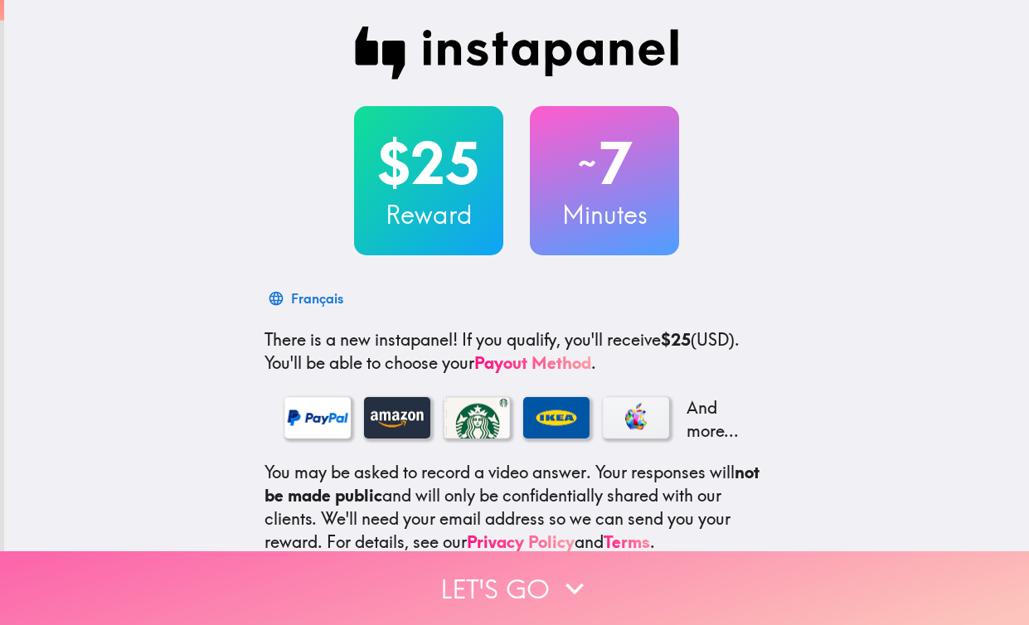
click at [482, 599] on button "Let's go" at bounding box center [514, 588] width 1029 height 74
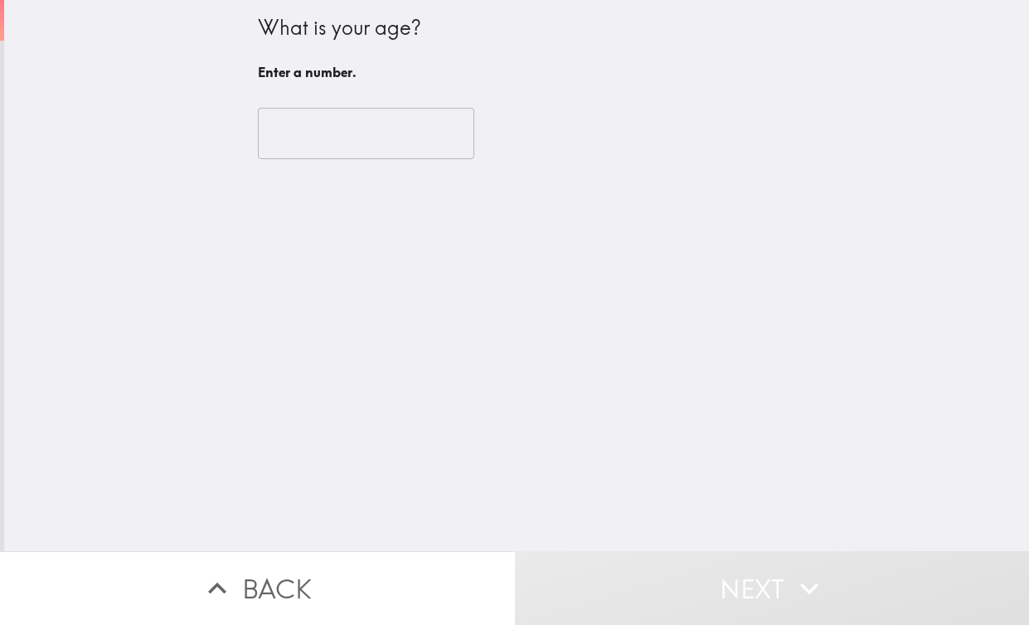
click at [367, 150] on input "number" at bounding box center [366, 133] width 216 height 51
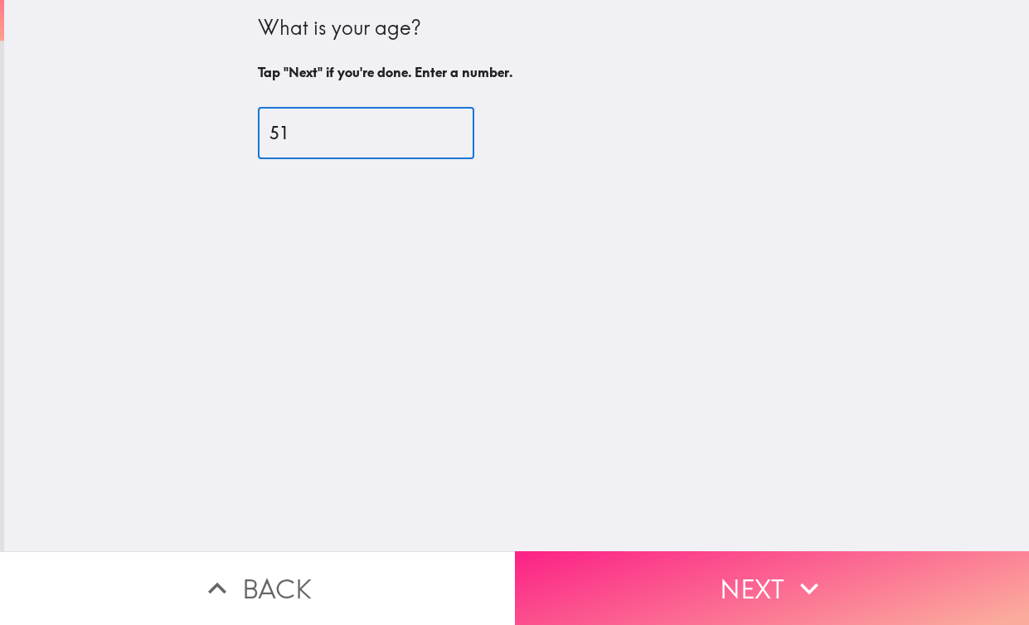
type input "51"
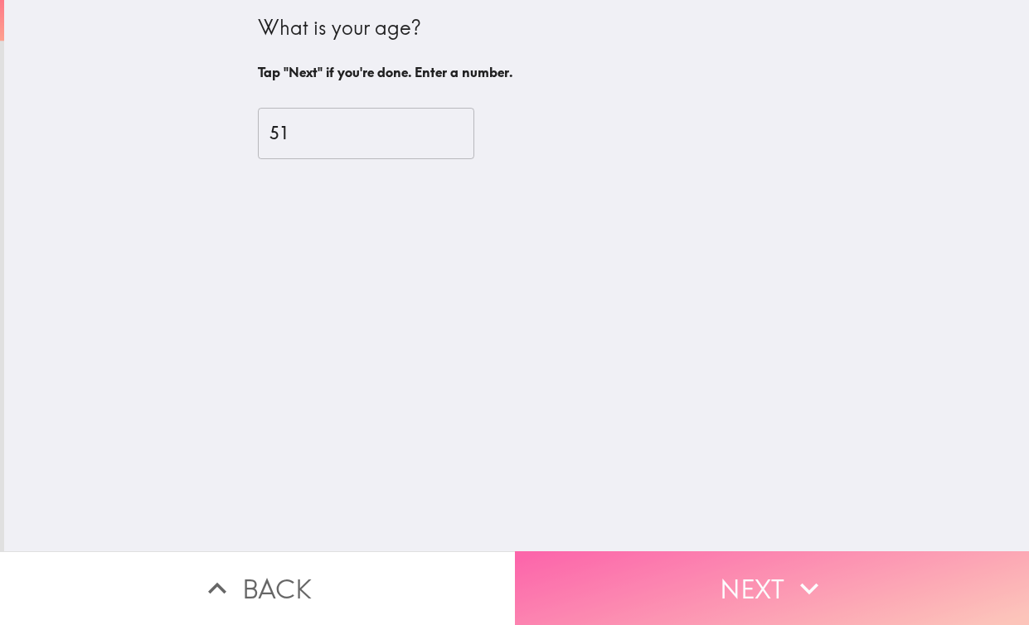
click at [760, 580] on button "Next" at bounding box center [772, 588] width 515 height 74
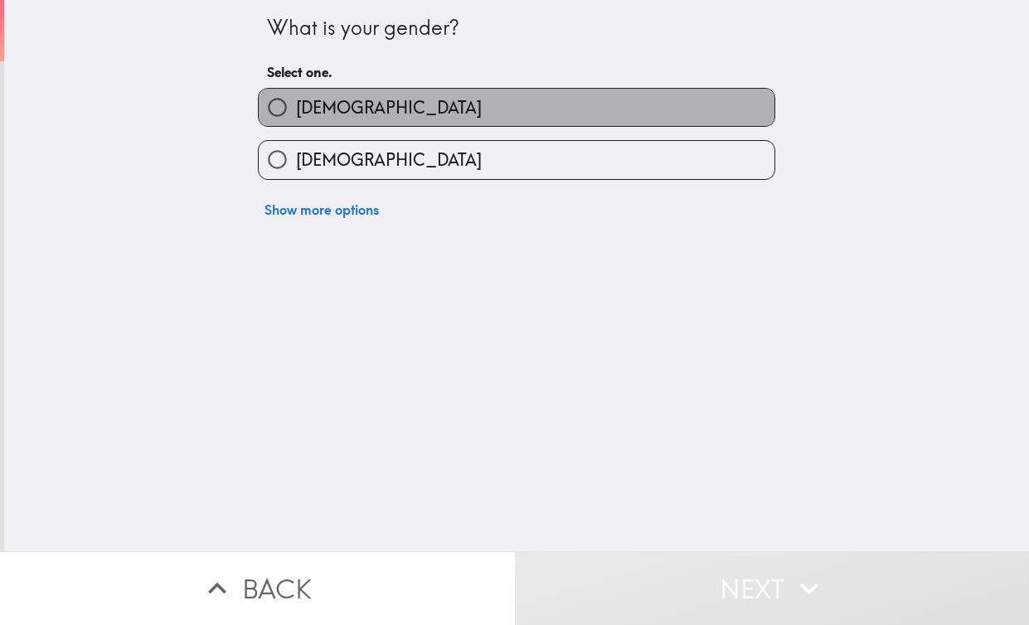
click at [380, 102] on label "[DEMOGRAPHIC_DATA]" at bounding box center [517, 107] width 516 height 37
click at [296, 102] on input "[DEMOGRAPHIC_DATA]" at bounding box center [277, 107] width 37 height 37
radio input "true"
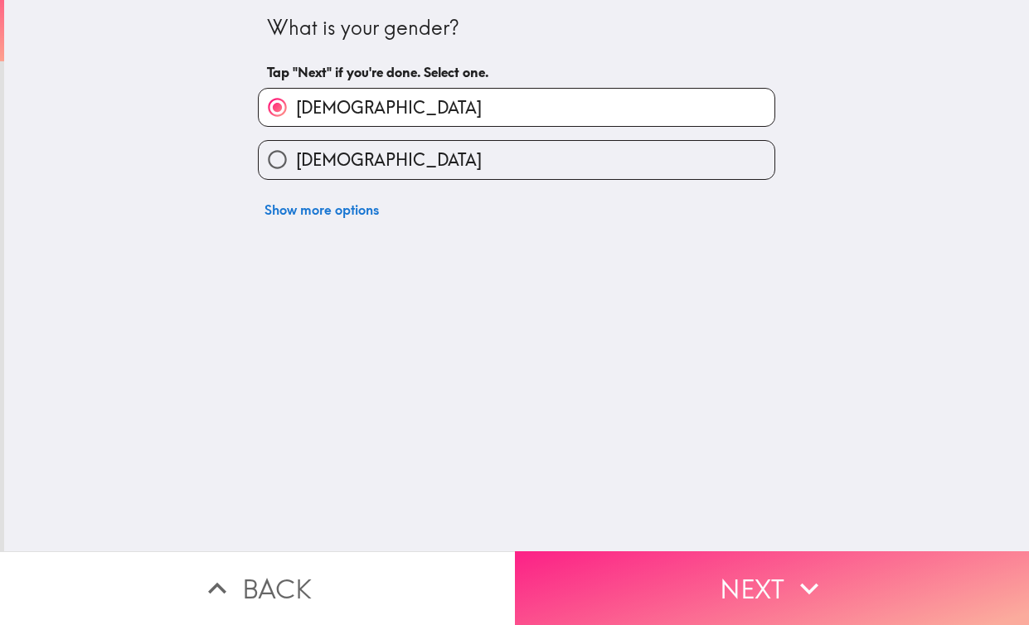
click at [732, 579] on button "Next" at bounding box center [772, 588] width 515 height 74
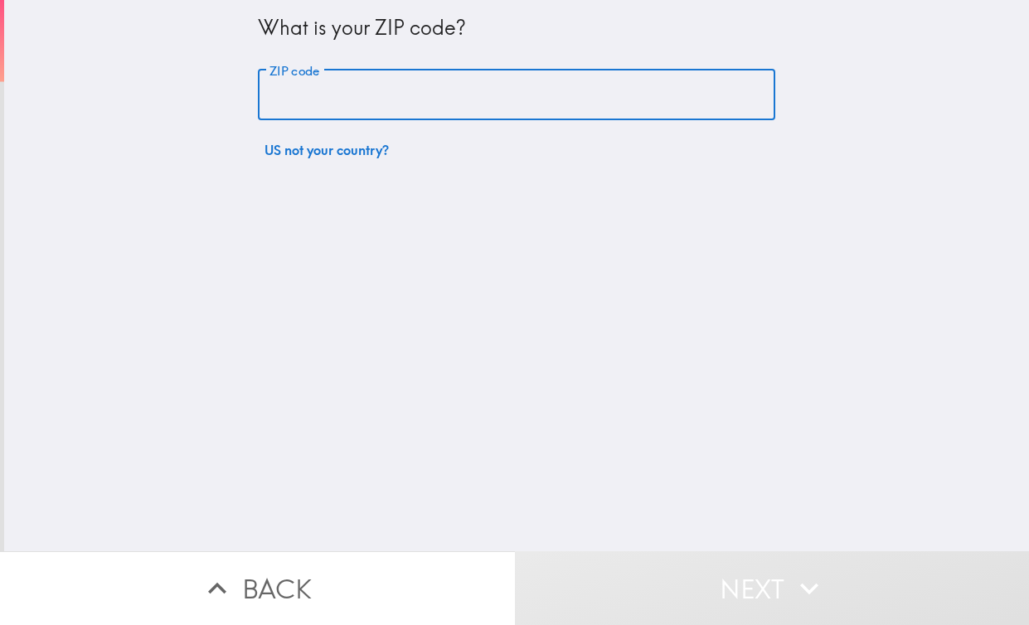
click at [443, 79] on input "ZIP code" at bounding box center [516, 95] width 517 height 51
type input "10009"
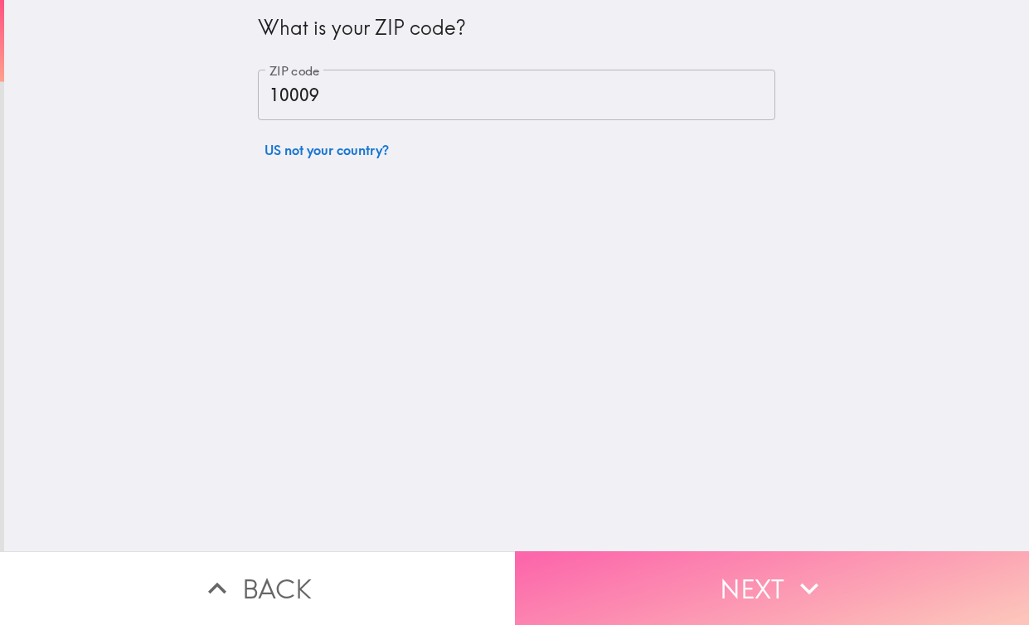
click at [709, 594] on button "Next" at bounding box center [772, 588] width 515 height 74
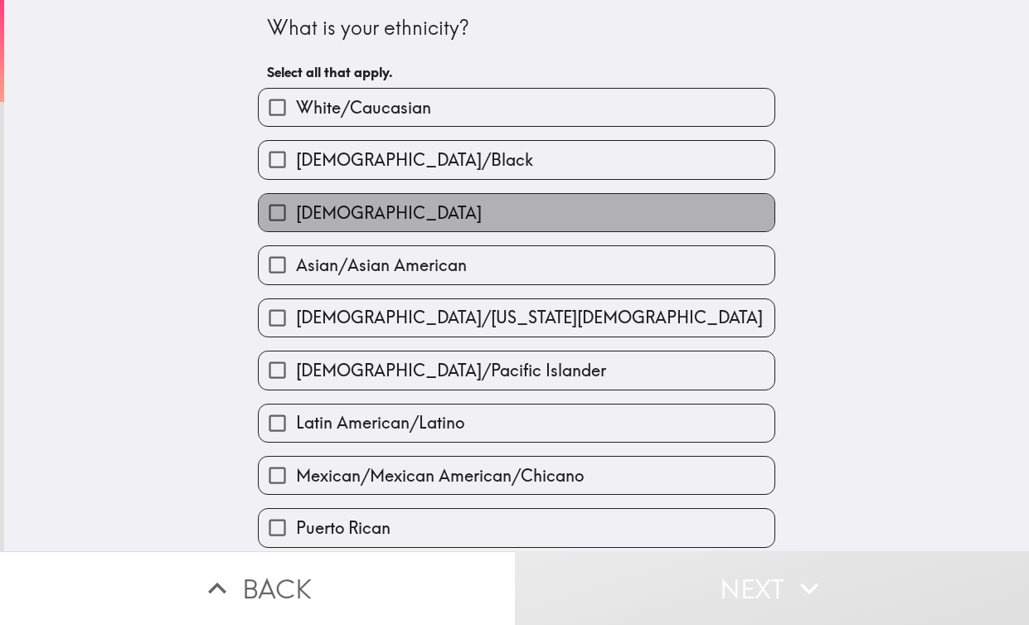
click at [573, 220] on label "[DEMOGRAPHIC_DATA]" at bounding box center [517, 212] width 516 height 37
click at [296, 220] on input "[DEMOGRAPHIC_DATA]" at bounding box center [277, 212] width 37 height 37
checkbox input "true"
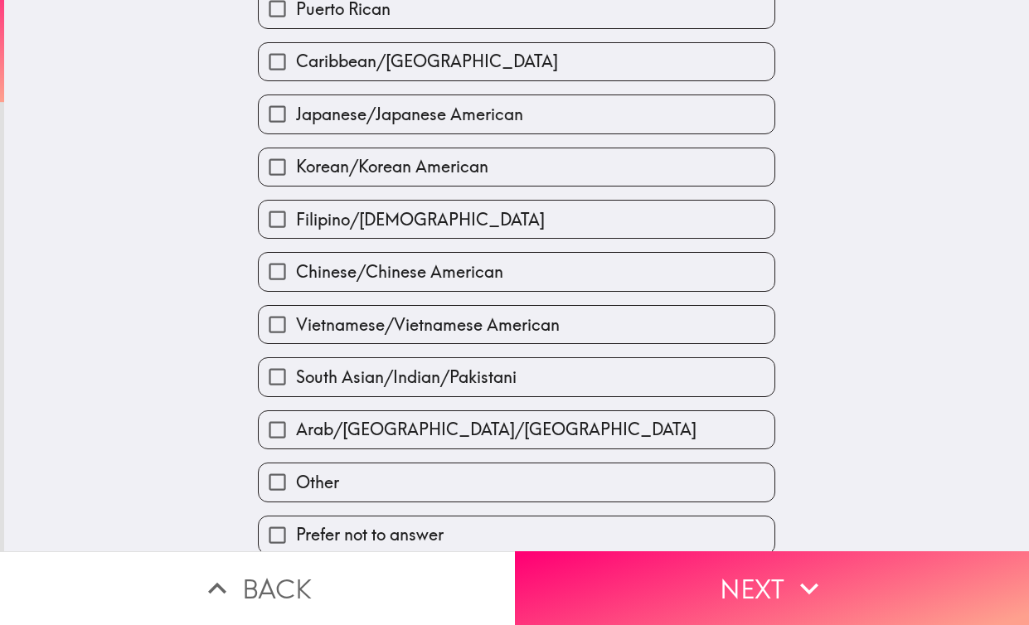
scroll to position [538, 0]
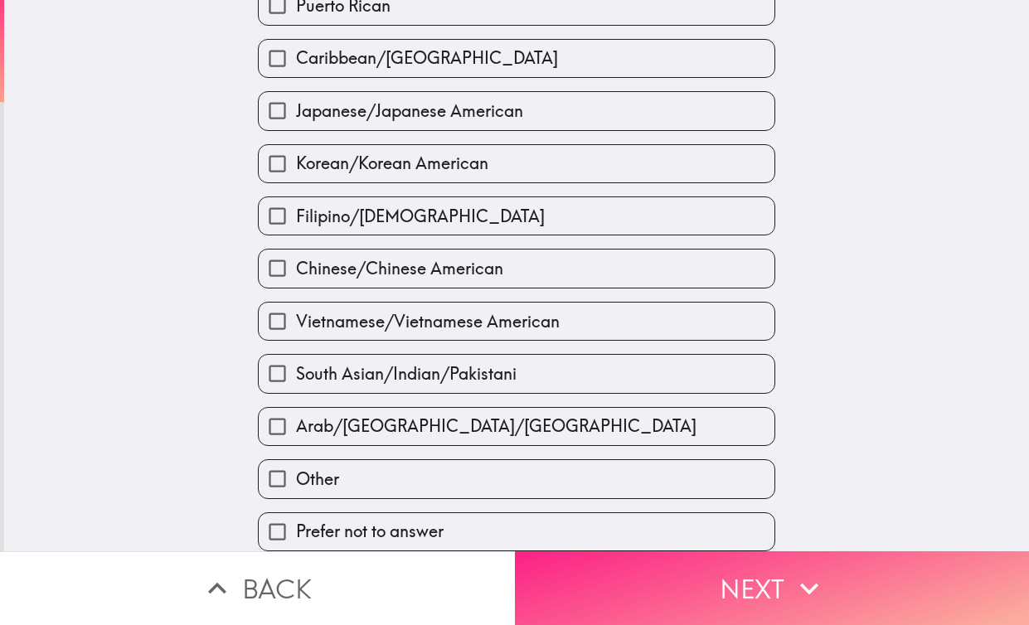
click at [719, 608] on button "Next" at bounding box center [772, 588] width 515 height 74
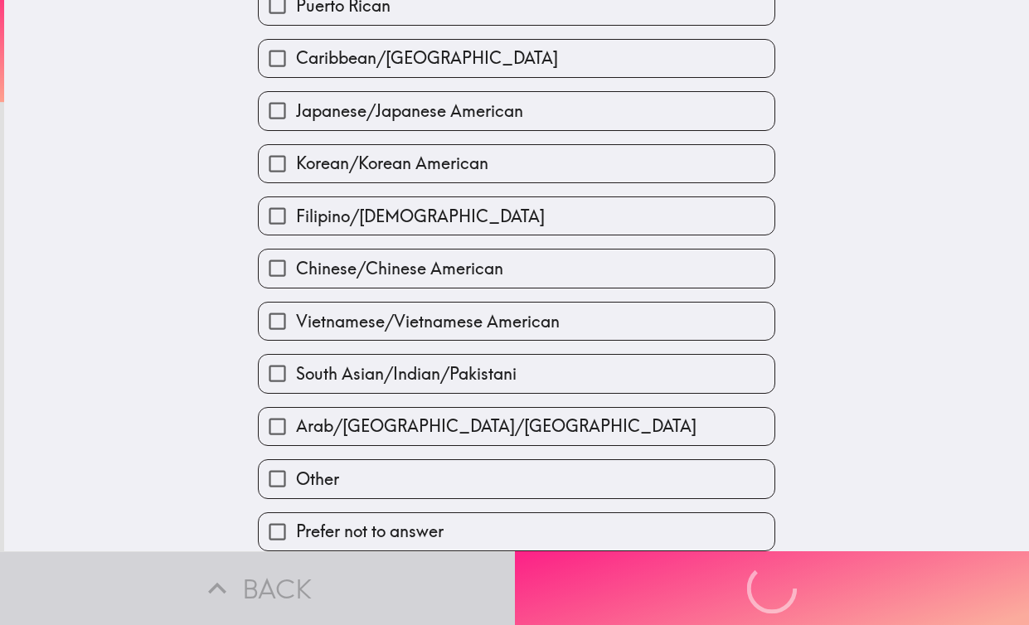
scroll to position [0, 0]
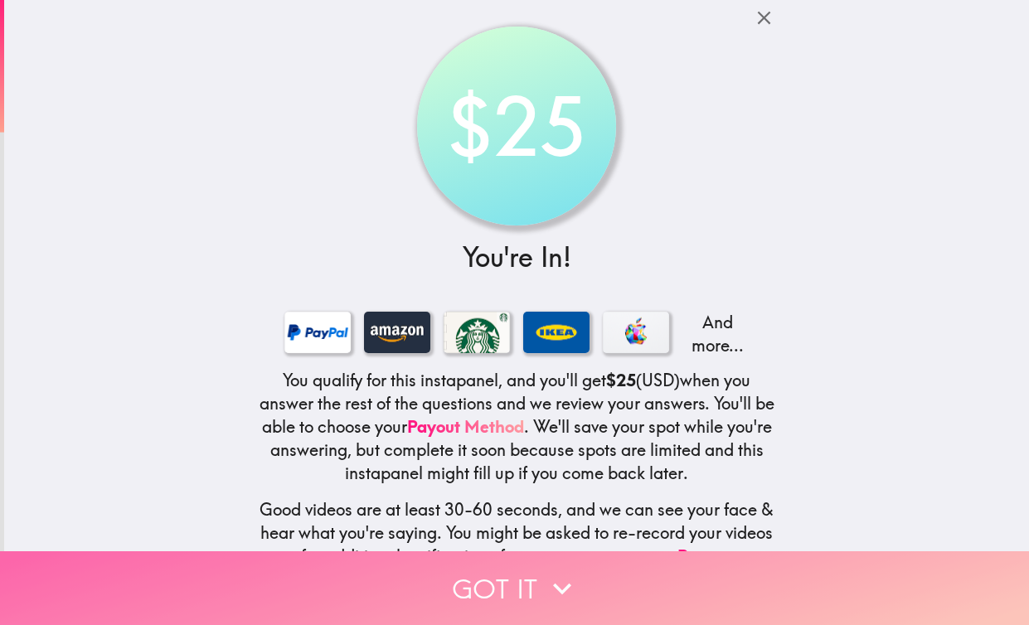
click at [518, 582] on button "Got it" at bounding box center [514, 588] width 1029 height 74
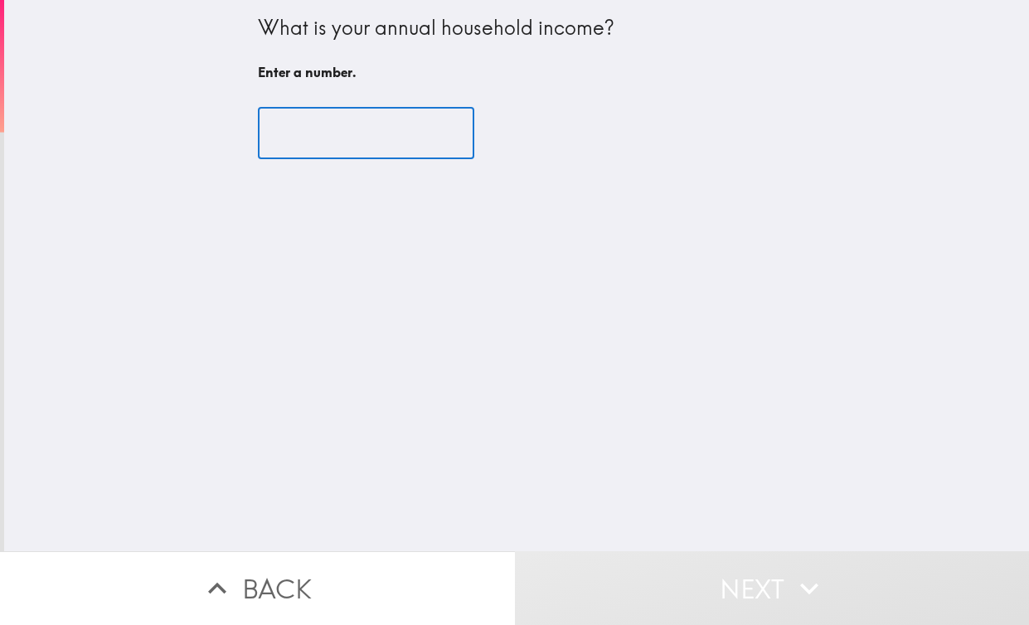
click at [395, 128] on input "number" at bounding box center [366, 133] width 216 height 51
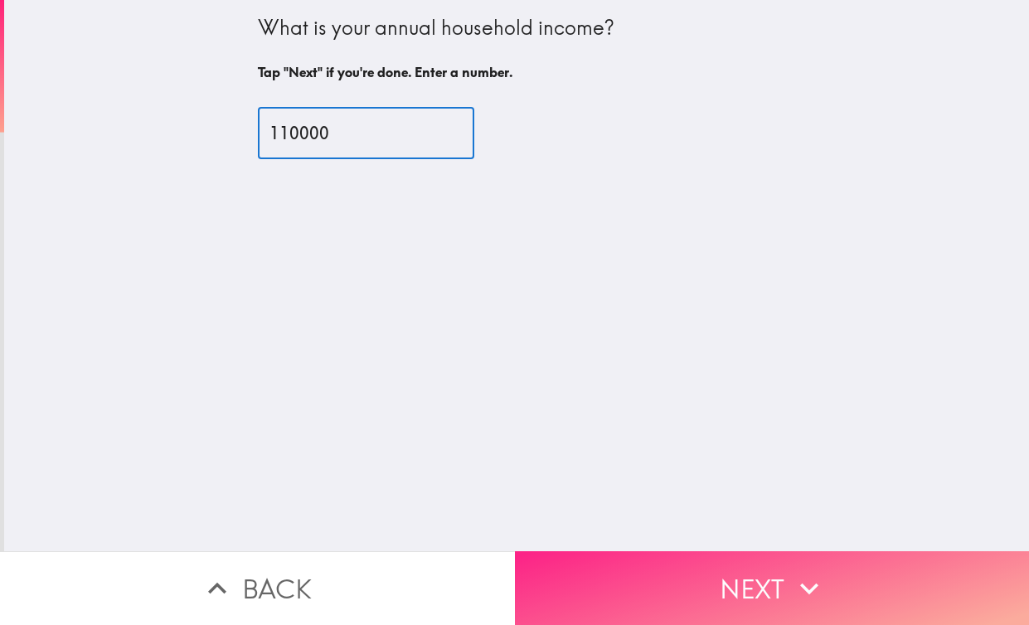
type input "110000"
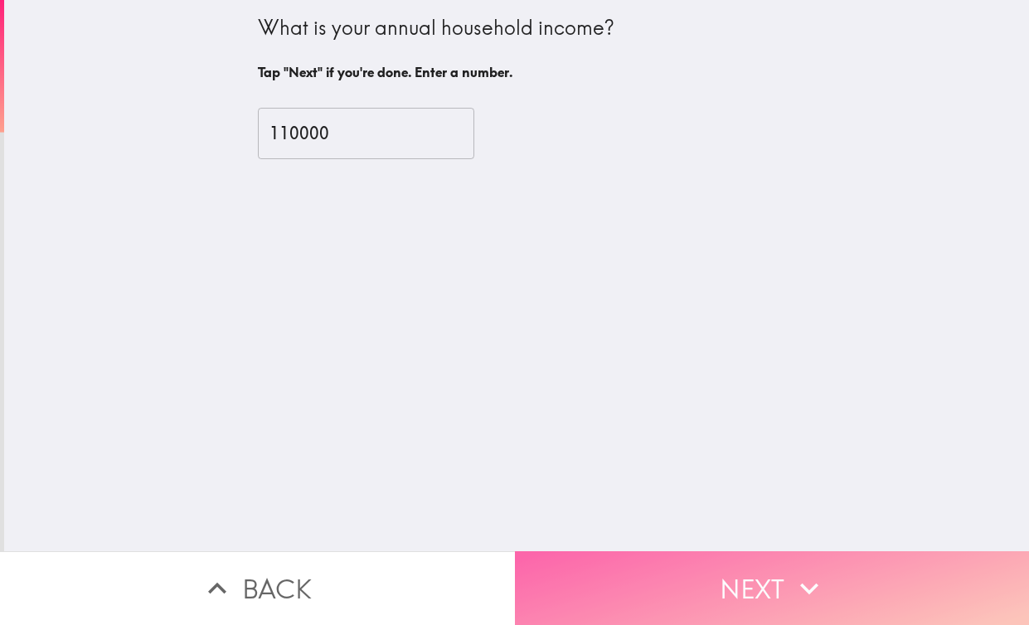
click at [746, 560] on button "Next" at bounding box center [772, 588] width 515 height 74
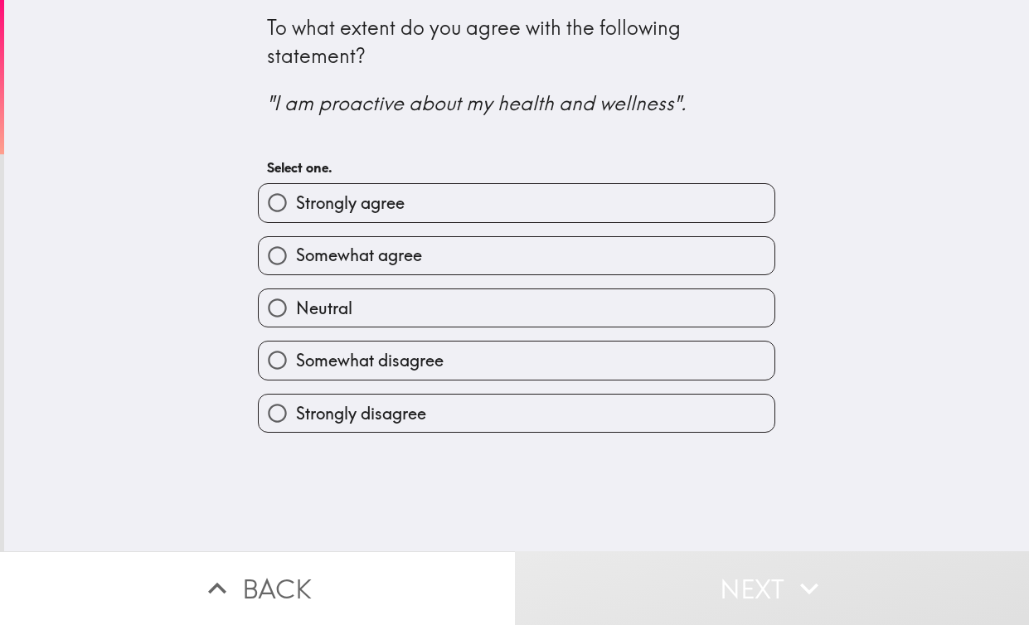
click at [486, 207] on label "Strongly agree" at bounding box center [517, 202] width 516 height 37
click at [296, 207] on input "Strongly agree" at bounding box center [277, 202] width 37 height 37
radio input "true"
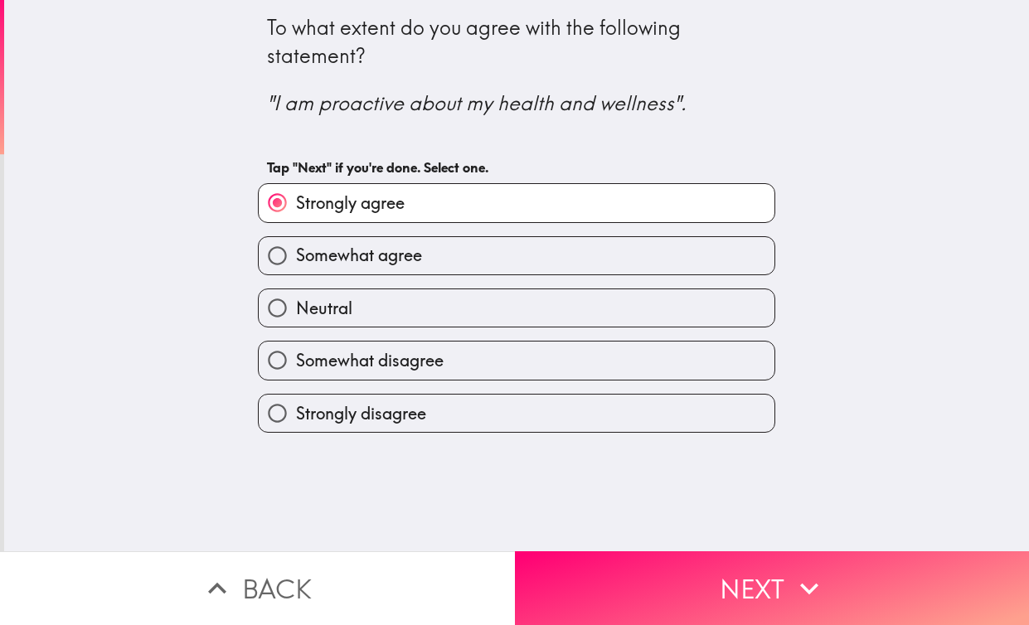
click at [478, 250] on label "Somewhat agree" at bounding box center [517, 255] width 516 height 37
click at [296, 250] on input "Somewhat agree" at bounding box center [277, 255] width 37 height 37
radio input "true"
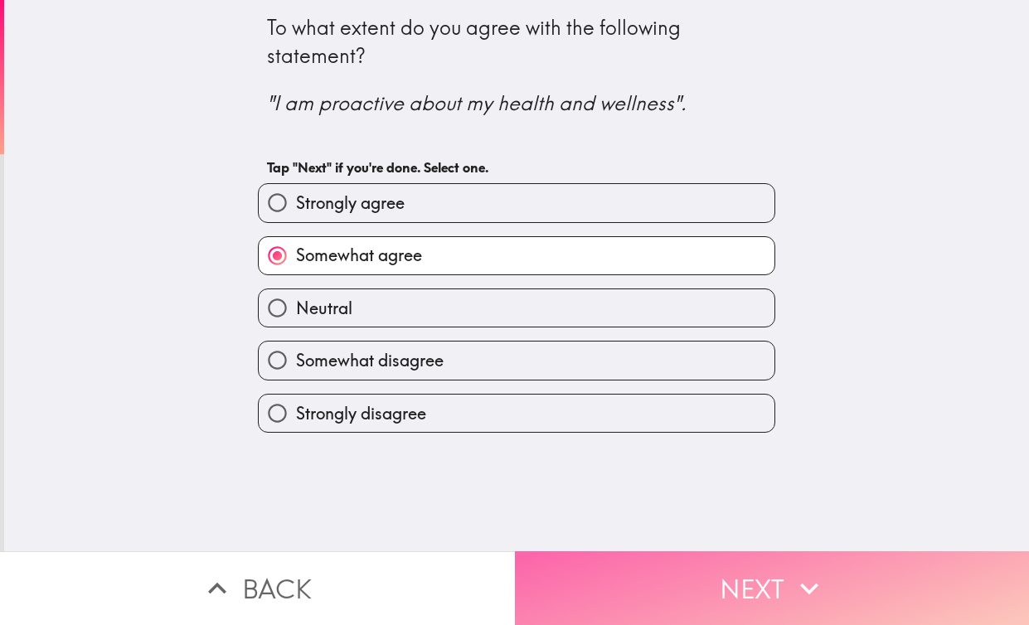
click at [720, 586] on button "Next" at bounding box center [772, 588] width 515 height 74
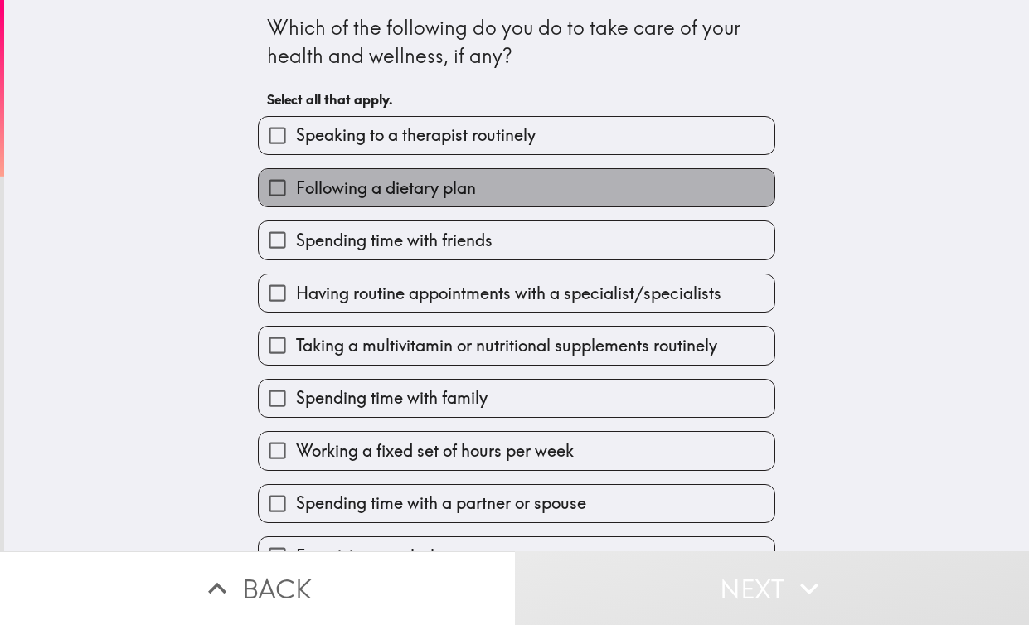
click at [456, 186] on span "Following a dietary plan" at bounding box center [386, 188] width 180 height 23
click at [296, 186] on input "Following a dietary plan" at bounding box center [277, 187] width 37 height 37
checkbox input "true"
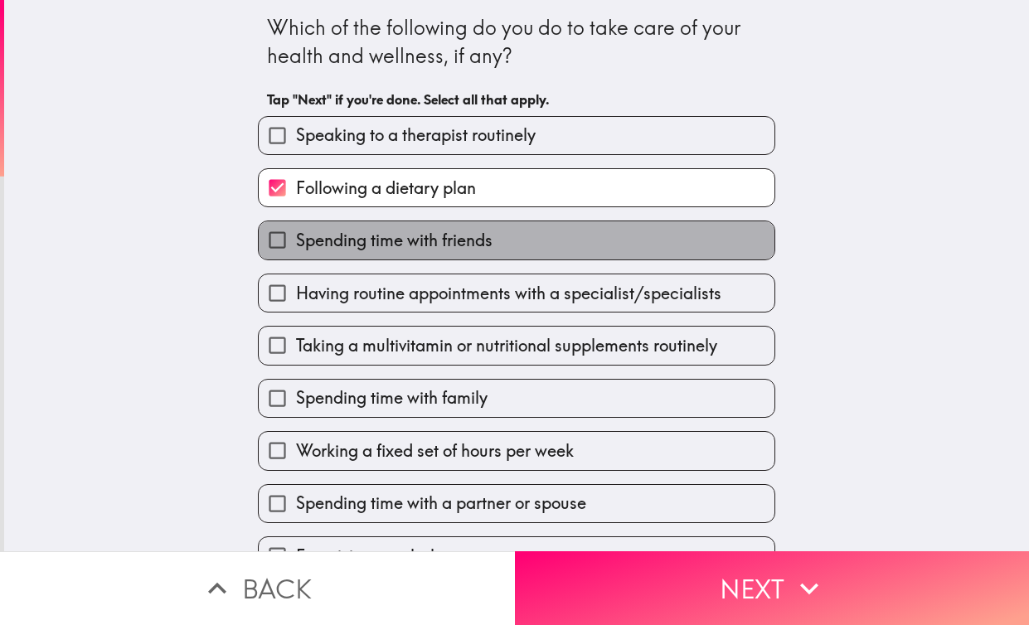
click at [452, 243] on span "Spending time with friends" at bounding box center [394, 240] width 196 height 23
click at [296, 243] on input "Spending time with friends" at bounding box center [277, 239] width 37 height 37
checkbox input "true"
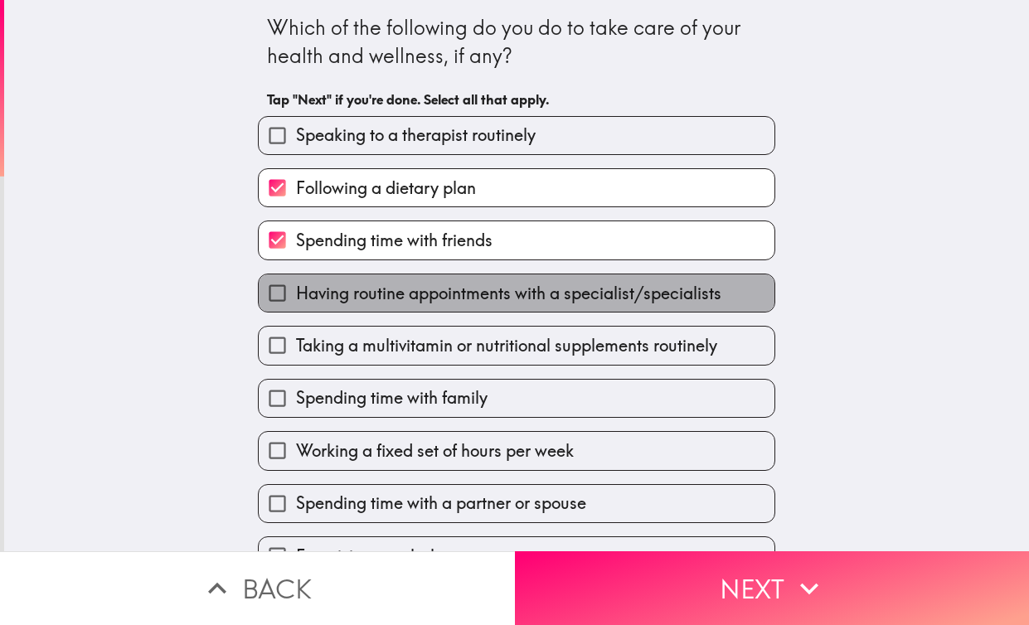
click at [437, 298] on span "Having routine appointments with a specialist/specialists" at bounding box center [508, 293] width 425 height 23
click at [296, 298] on input "Having routine appointments with a specialist/specialists" at bounding box center [277, 292] width 37 height 37
checkbox input "true"
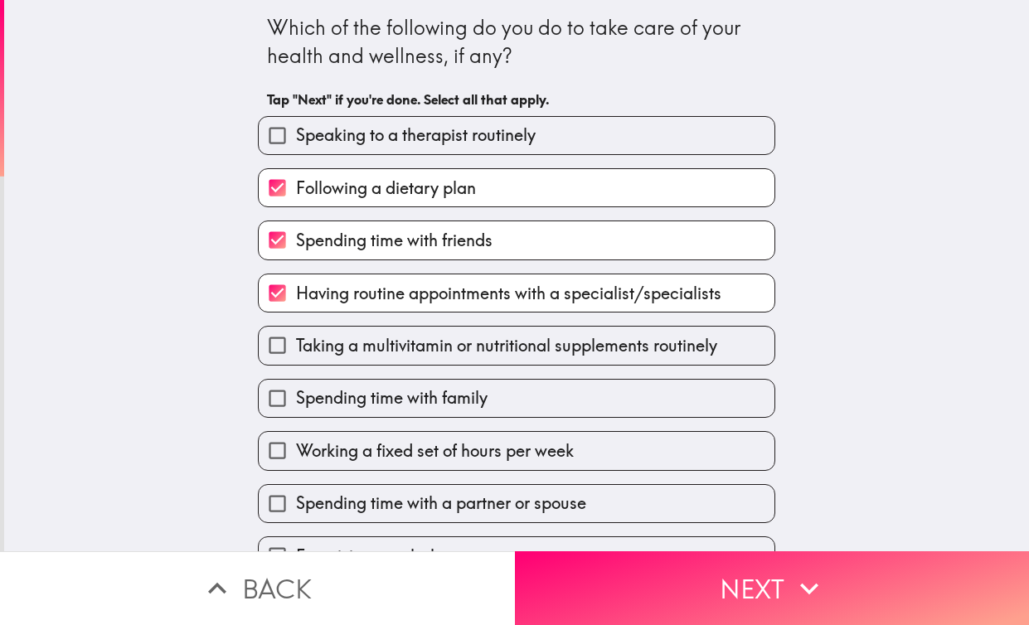
click at [409, 399] on span "Spending time with family" at bounding box center [391, 397] width 191 height 23
click at [296, 399] on input "Spending time with family" at bounding box center [277, 398] width 37 height 37
checkbox input "true"
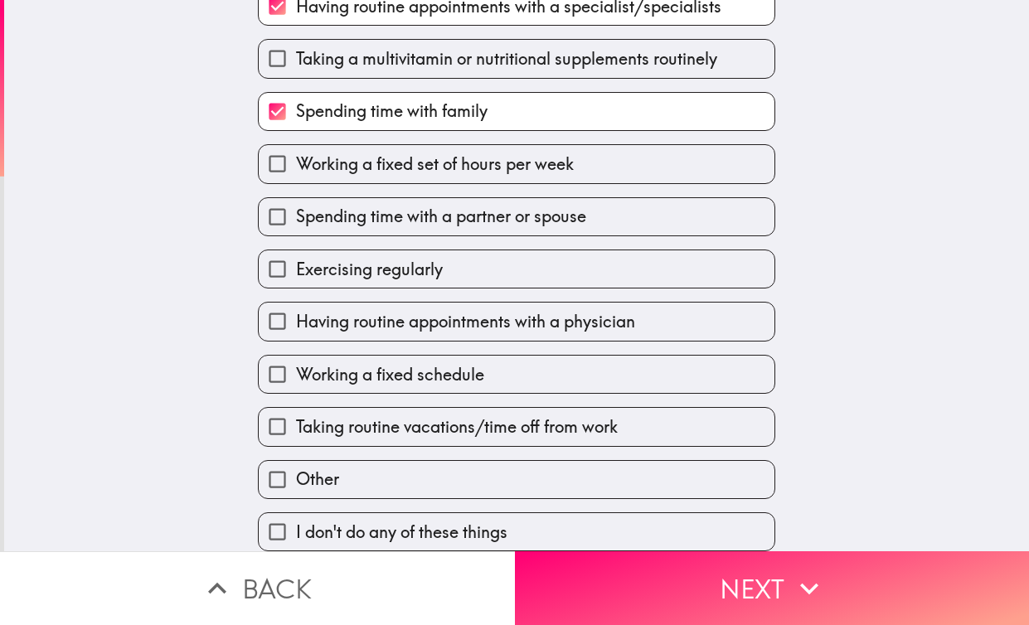
scroll to position [292, 0]
click at [425, 233] on label "Spending time with a partner or spouse" at bounding box center [517, 216] width 516 height 37
click at [296, 233] on input "Spending time with a partner or spouse" at bounding box center [277, 216] width 37 height 37
checkbox input "true"
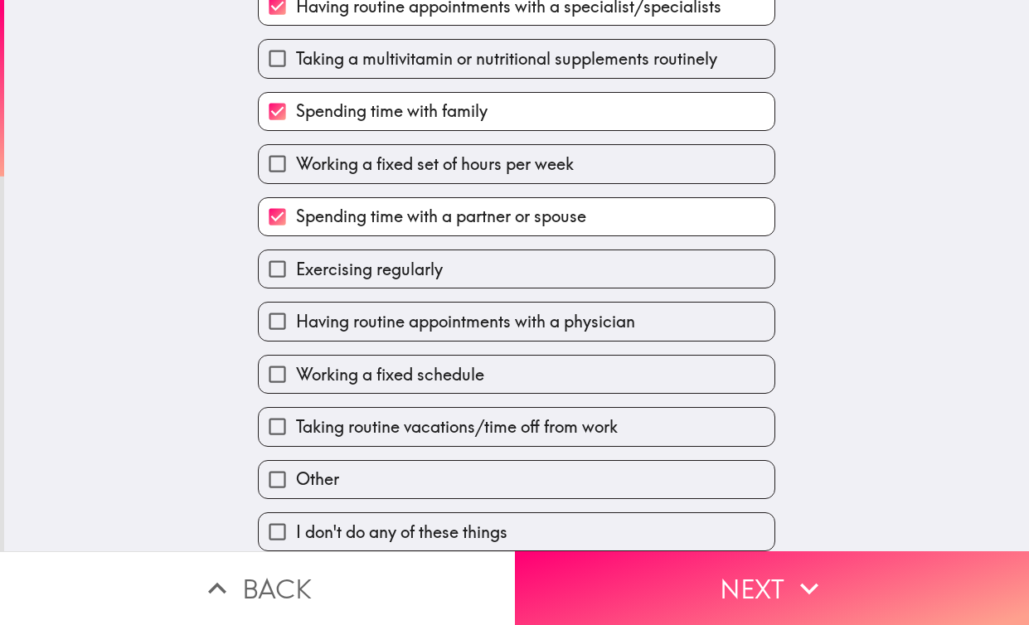
click at [389, 324] on span "Having routine appointments with a physician" at bounding box center [465, 321] width 339 height 23
click at [296, 324] on input "Having routine appointments with a physician" at bounding box center [277, 321] width 37 height 37
checkbox input "true"
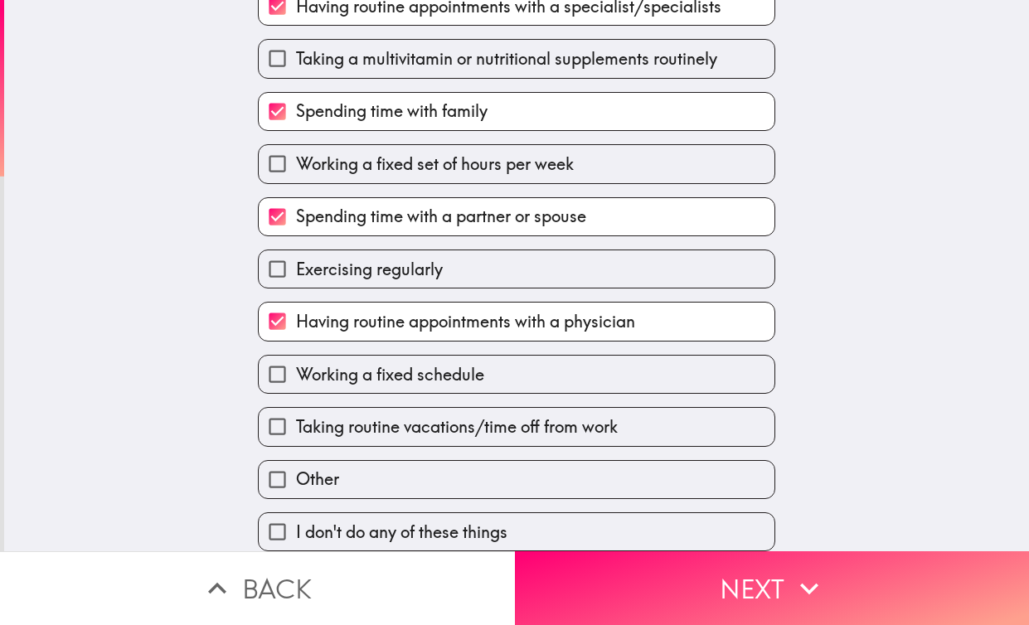
scroll to position [298, 0]
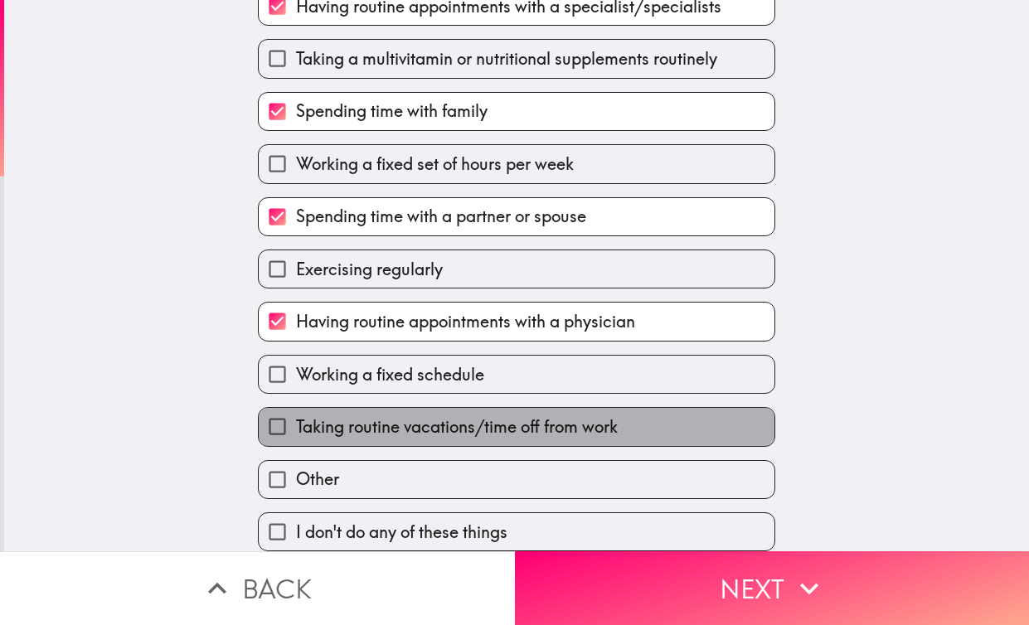
click at [535, 424] on span "Taking routine vacations/time off from work" at bounding box center [457, 426] width 322 height 23
click at [296, 424] on input "Taking routine vacations/time off from work" at bounding box center [277, 426] width 37 height 37
checkbox input "true"
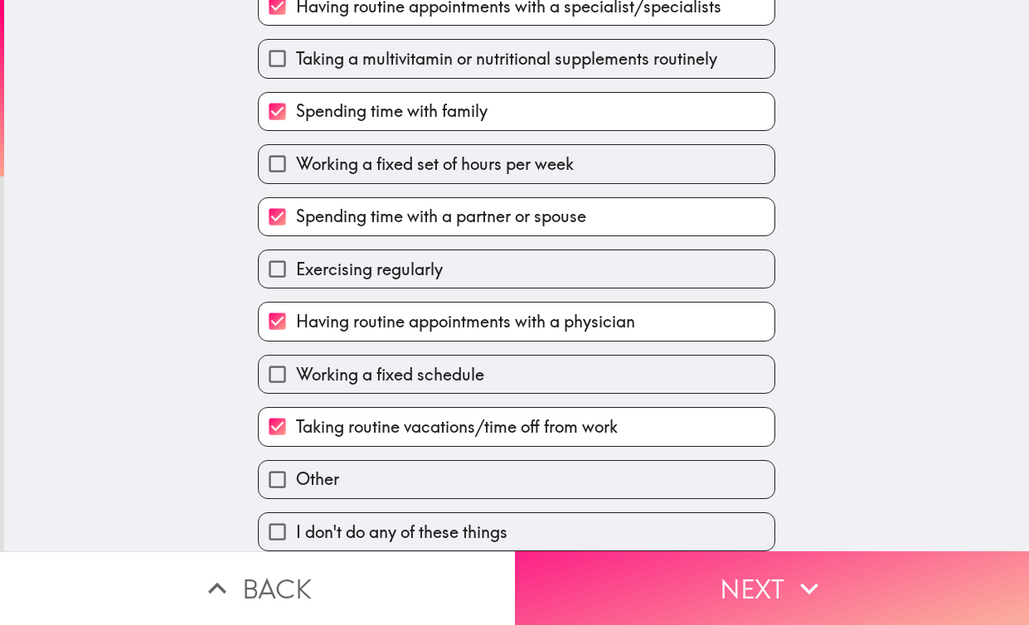
click at [649, 593] on button "Next" at bounding box center [772, 588] width 515 height 74
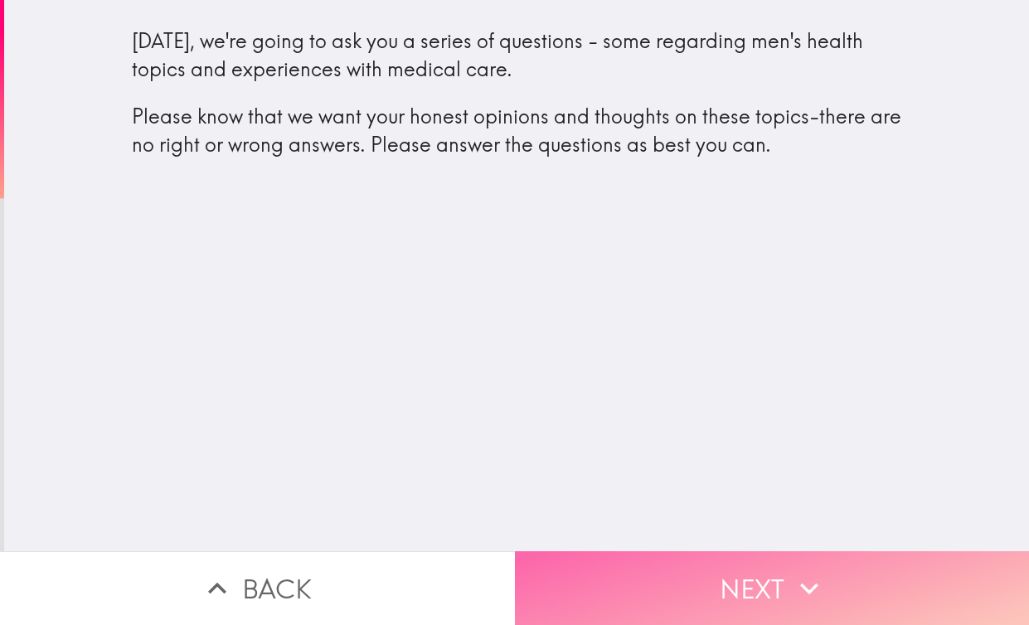
click at [719, 583] on button "Next" at bounding box center [772, 588] width 515 height 74
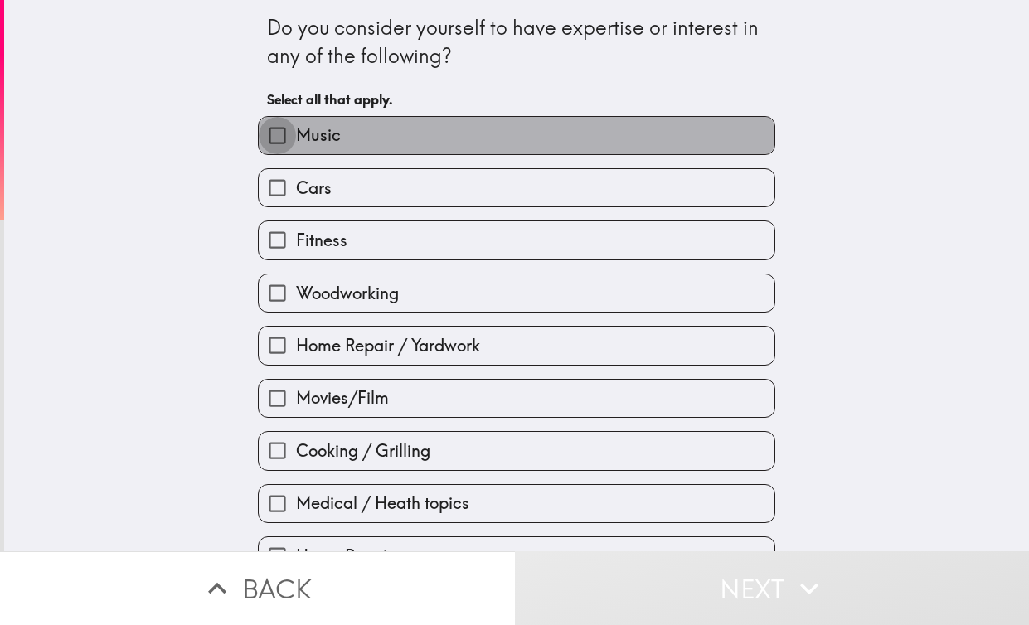
click at [280, 141] on input "Music" at bounding box center [277, 135] width 37 height 37
checkbox input "true"
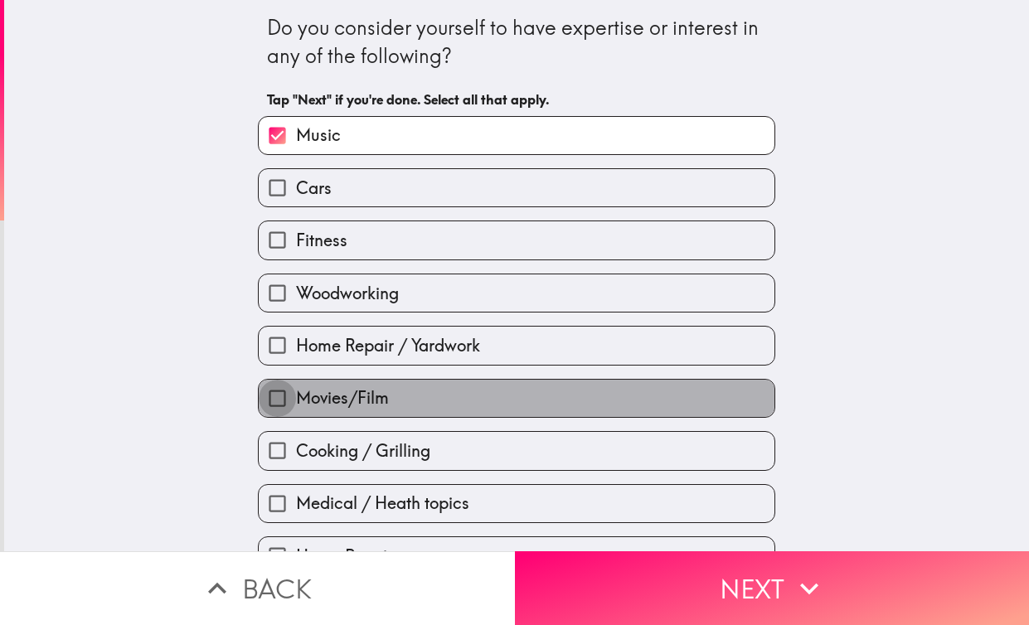
click at [269, 401] on input "Movies/Film" at bounding box center [277, 398] width 37 height 37
checkbox input "true"
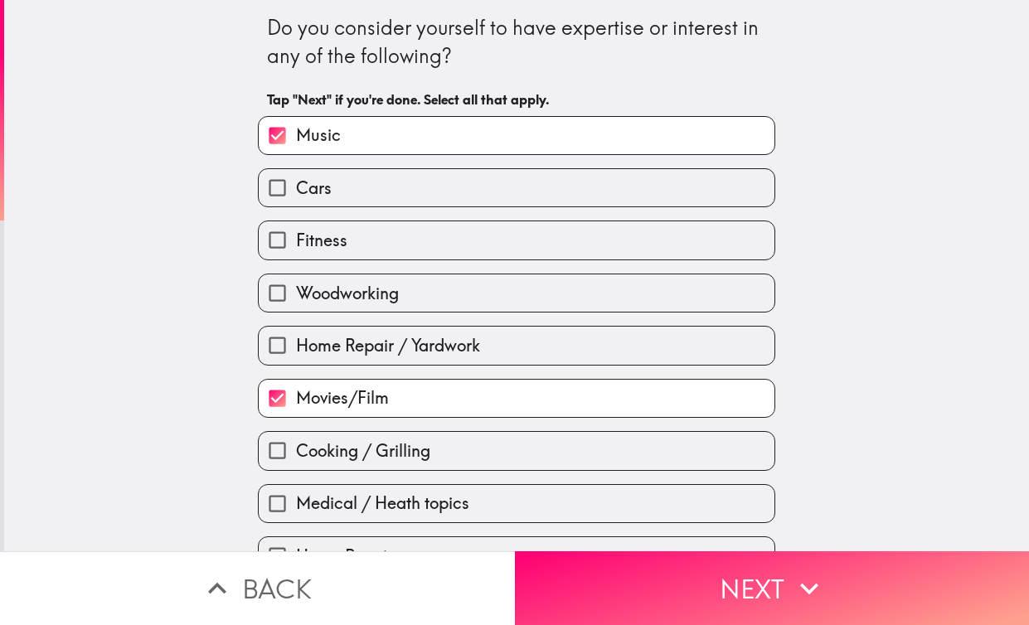
click at [282, 451] on input "Cooking / Grilling" at bounding box center [277, 450] width 37 height 37
checkbox input "true"
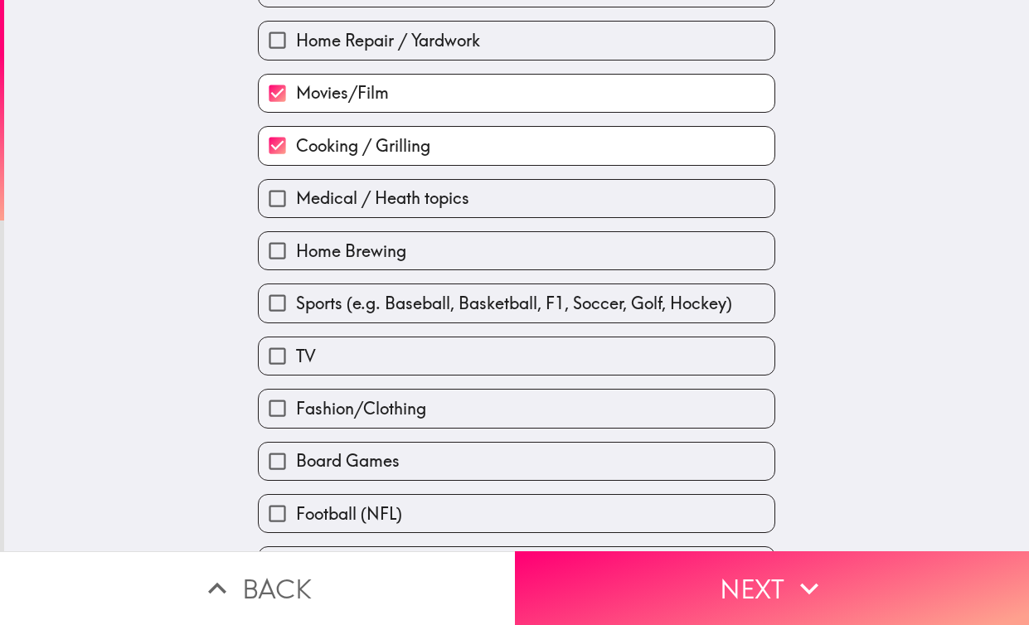
scroll to position [313, 0]
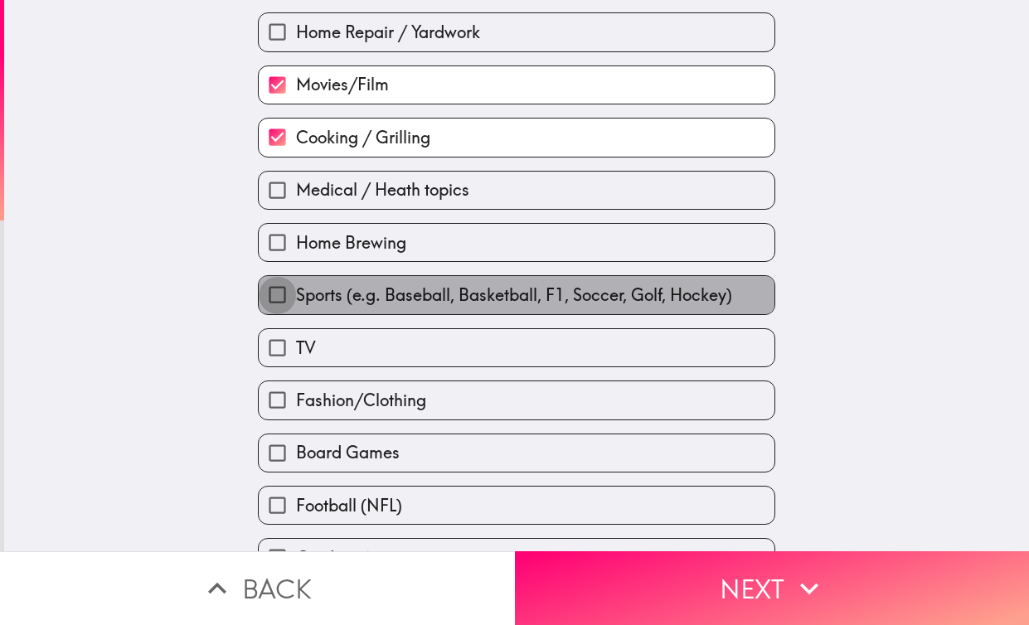
click at [281, 309] on input "Sports (e.g. Baseball, Basketball, F1, Soccer, Golf, Hockey)" at bounding box center [277, 294] width 37 height 37
checkbox input "true"
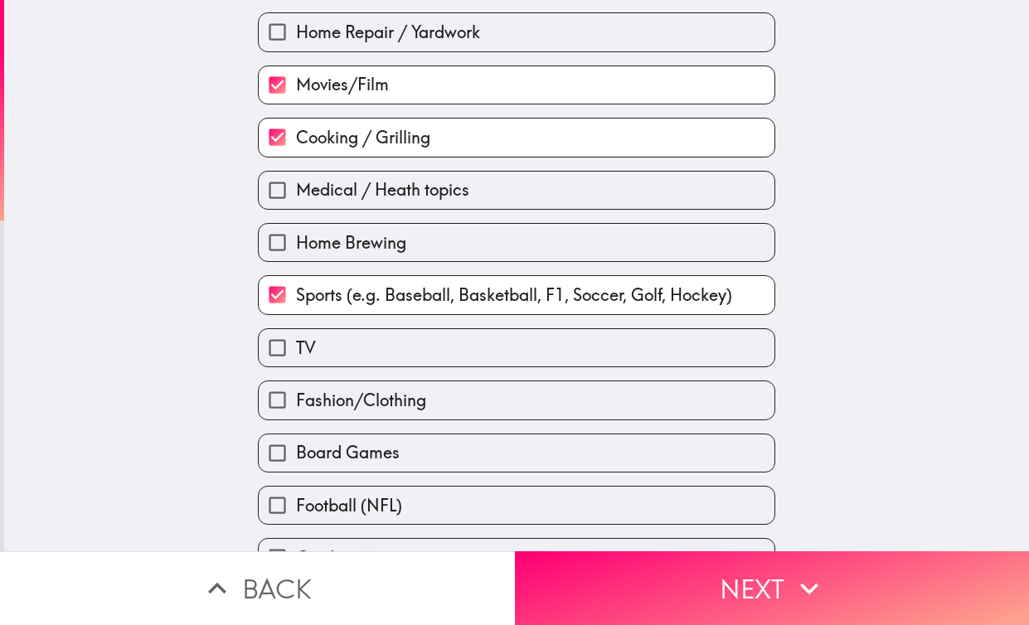
click at [277, 359] on input "TV" at bounding box center [277, 347] width 37 height 37
checkbox input "true"
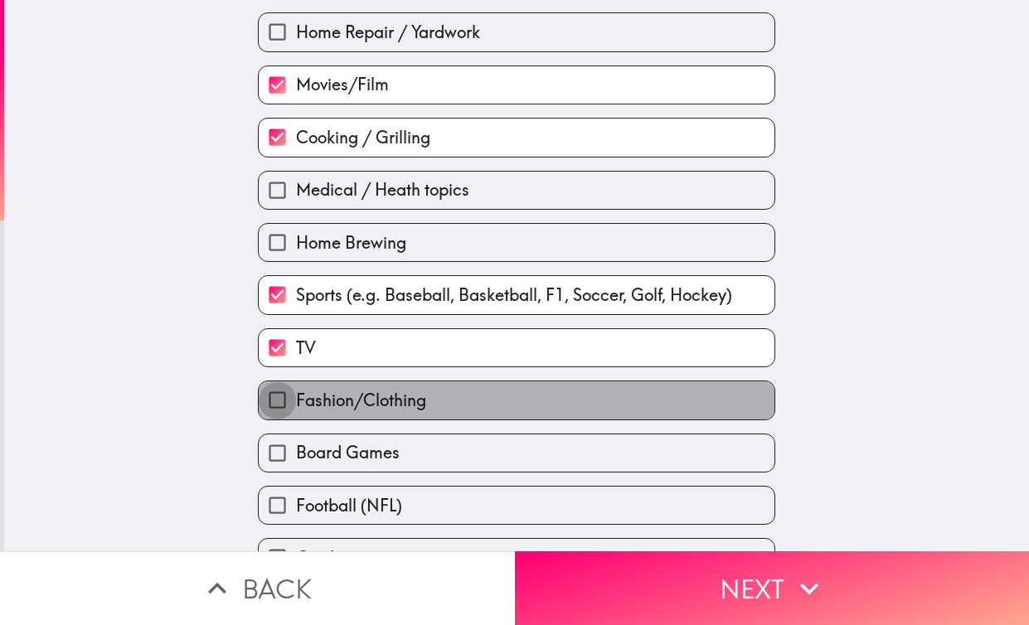
click at [283, 396] on input "Fashion/Clothing" at bounding box center [277, 399] width 37 height 37
checkbox input "true"
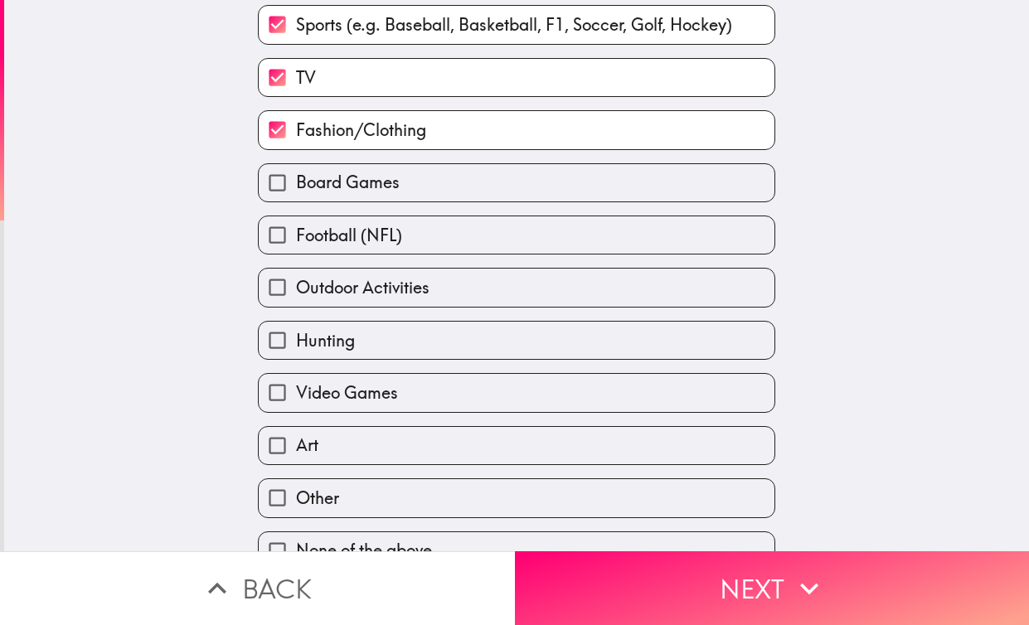
scroll to position [619, 0]
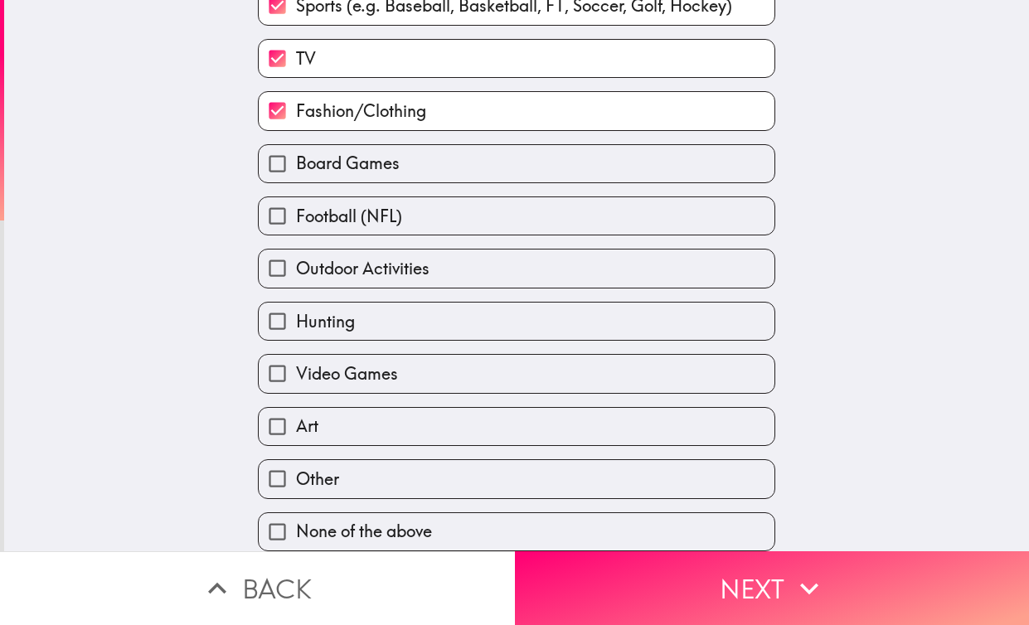
click at [313, 436] on label "Art" at bounding box center [517, 426] width 516 height 37
click at [296, 436] on input "Art" at bounding box center [277, 426] width 37 height 37
checkbox input "true"
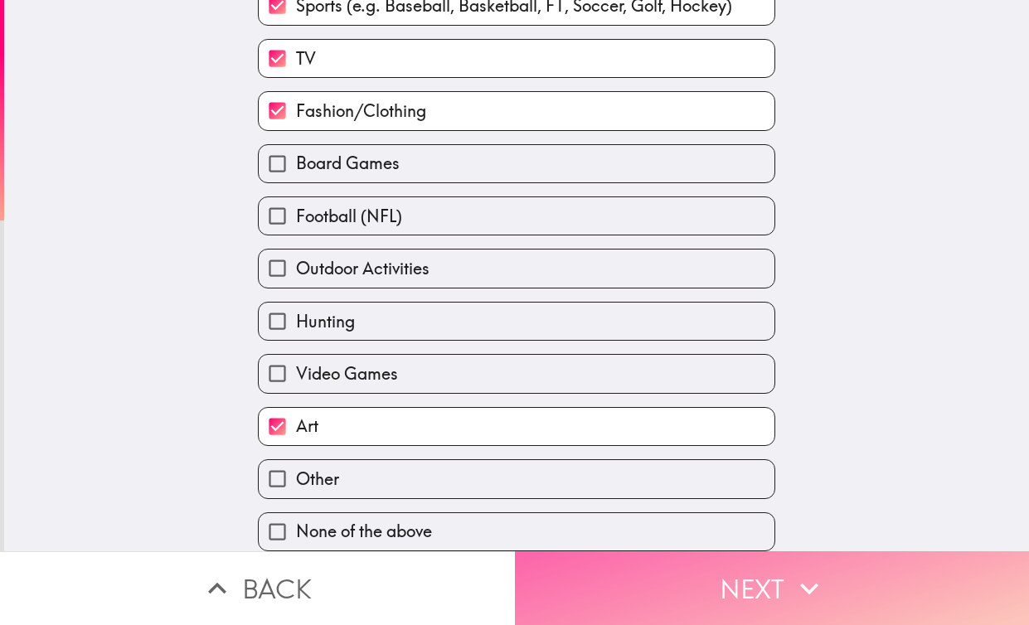
click at [731, 598] on button "Next" at bounding box center [772, 588] width 515 height 74
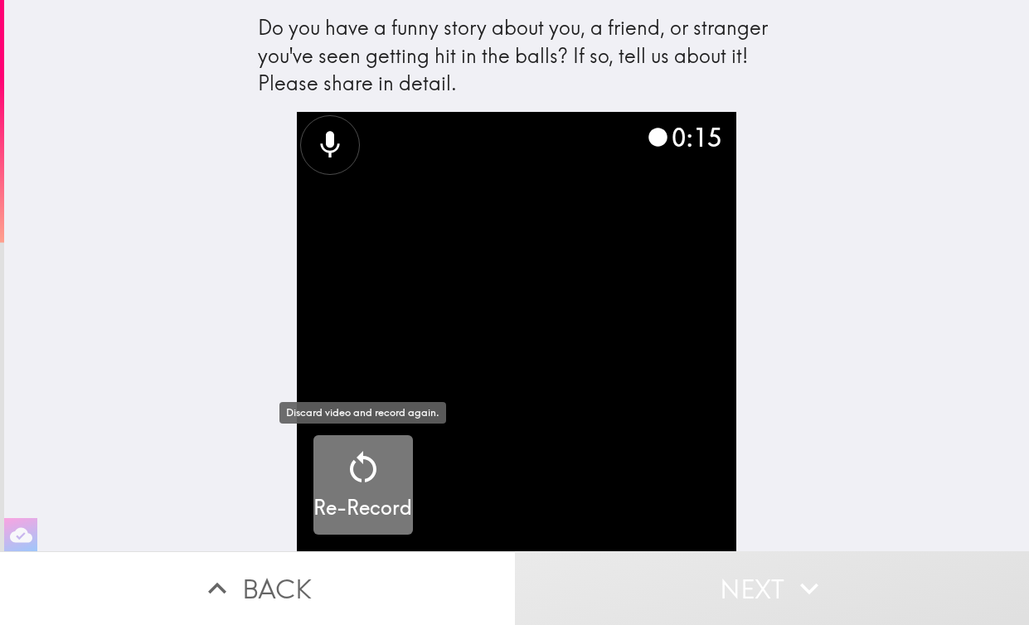
click at [347, 471] on icon "button" at bounding box center [363, 468] width 40 height 40
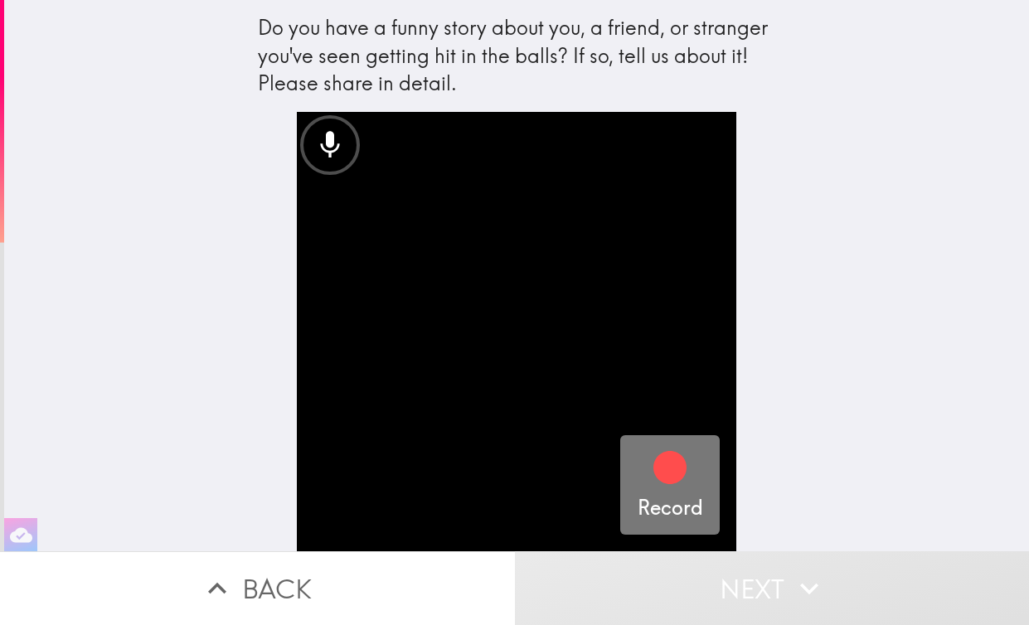
click at [680, 490] on div "button" at bounding box center [670, 471] width 40 height 46
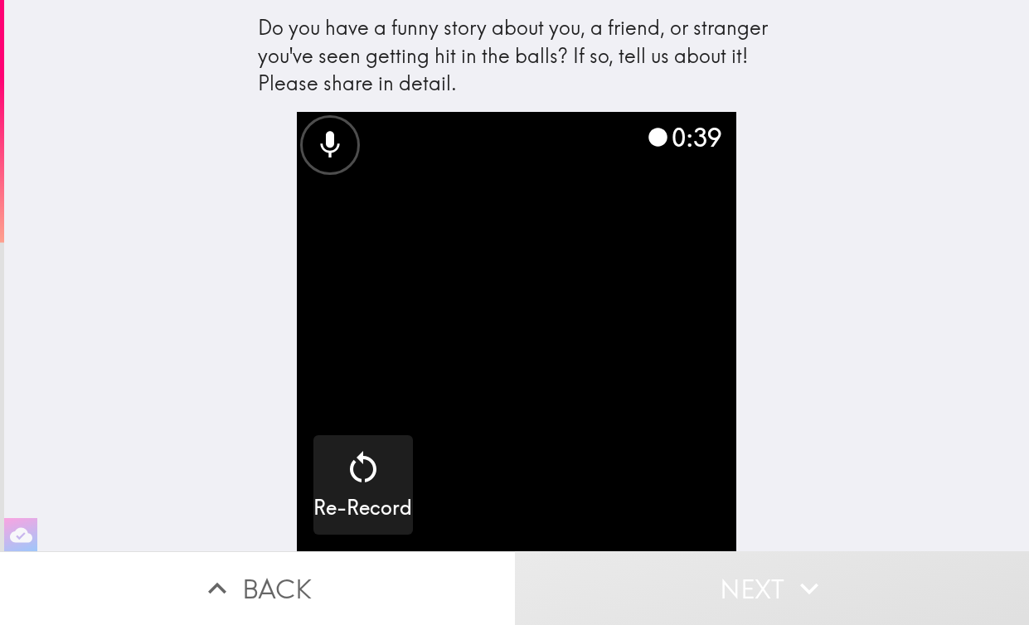
click at [657, 136] on icon at bounding box center [657, 137] width 19 height 19
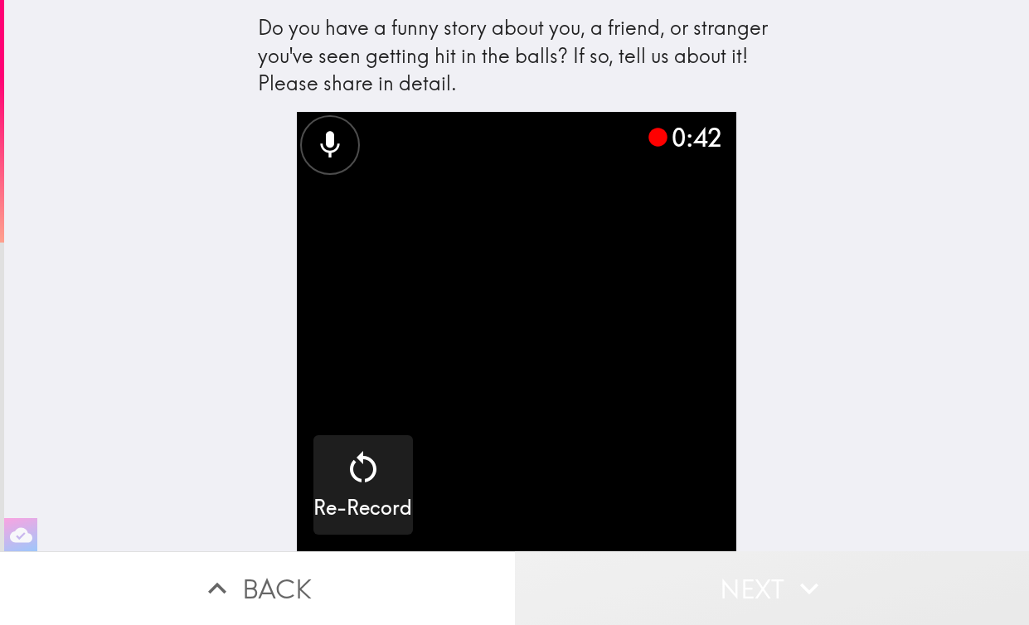
click at [760, 587] on button "Next" at bounding box center [772, 588] width 515 height 74
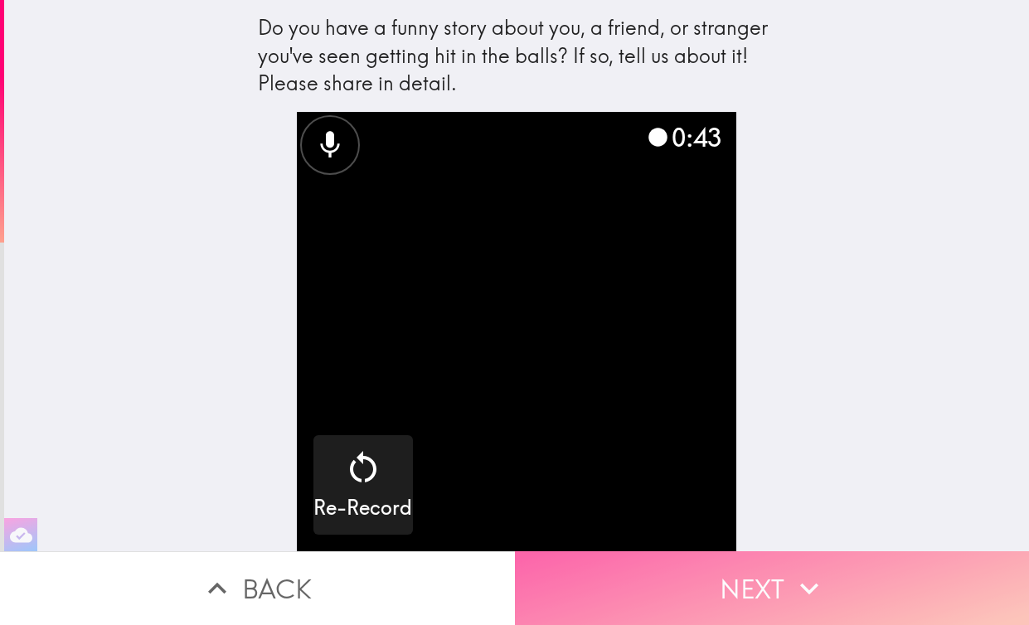
click at [750, 570] on button "Next" at bounding box center [772, 588] width 515 height 74
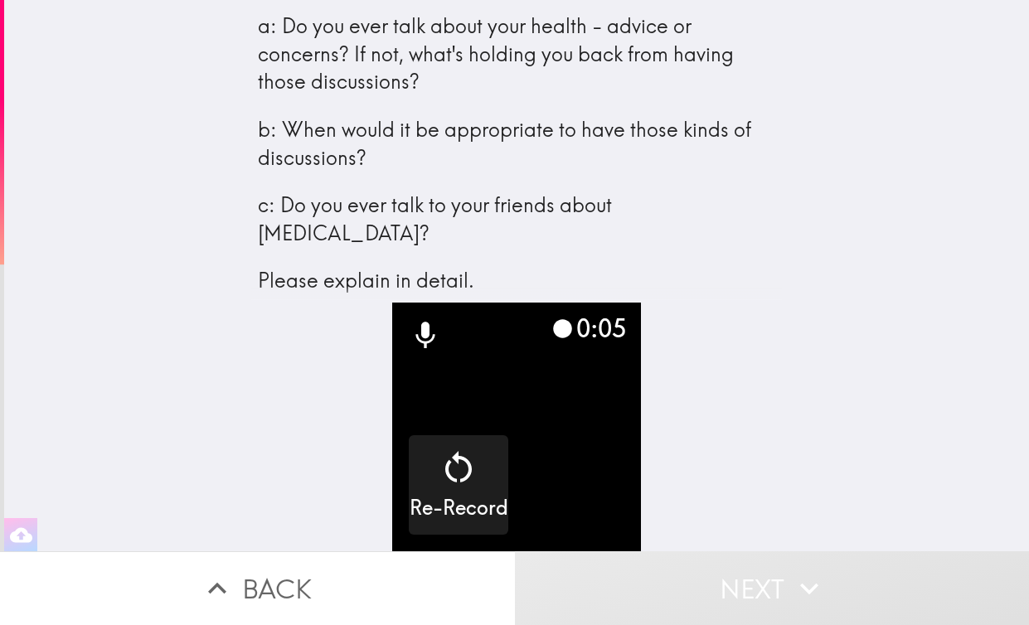
scroll to position [37, 0]
